Goal: Find specific page/section: Find specific page/section

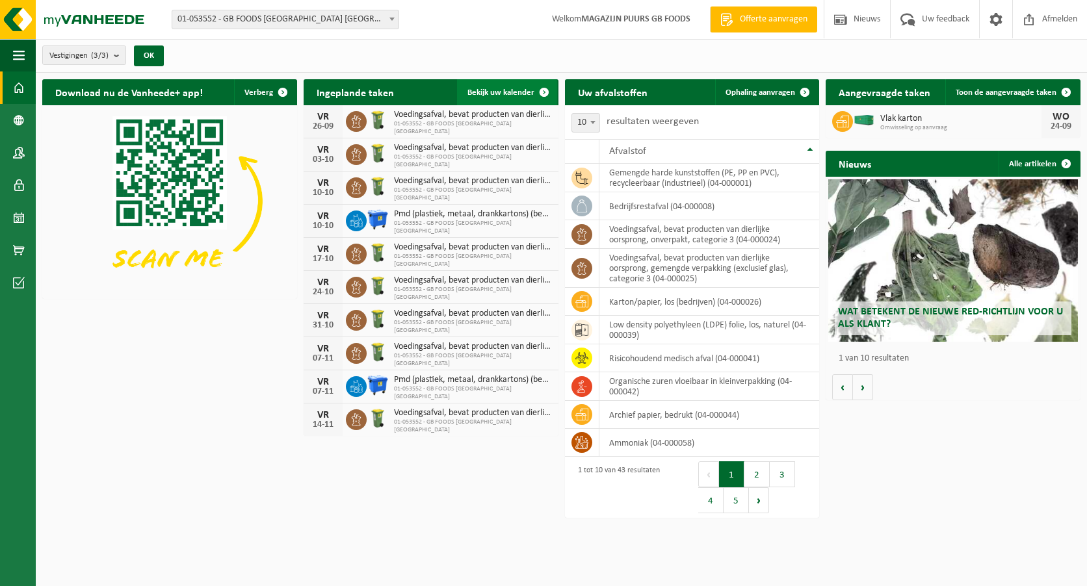
click at [517, 86] on link "Bekijk uw kalender" at bounding box center [507, 92] width 100 height 26
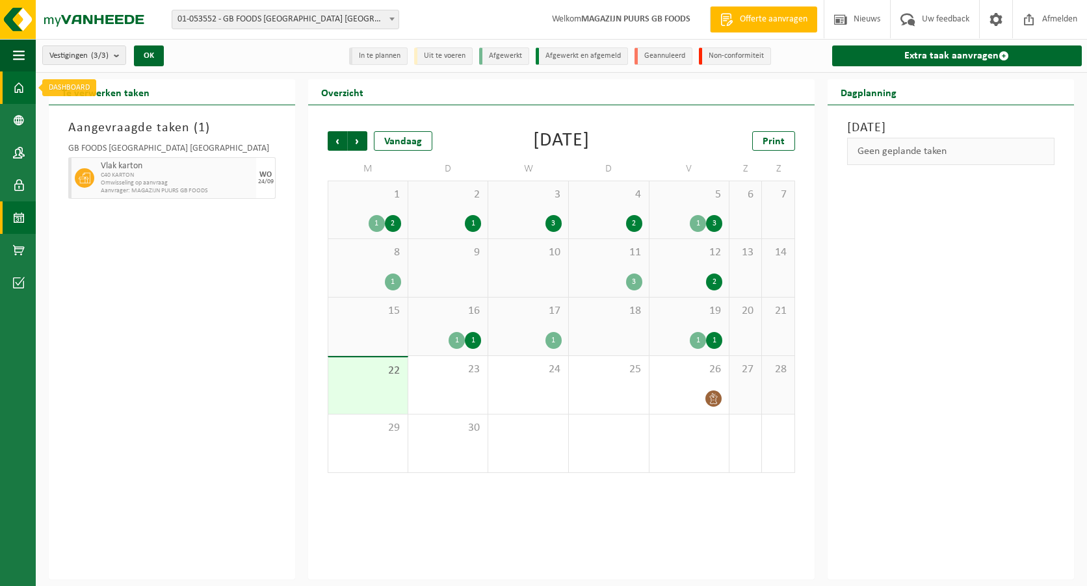
click at [16, 91] on span at bounding box center [19, 87] width 12 height 32
